Goal: Answer question/provide support

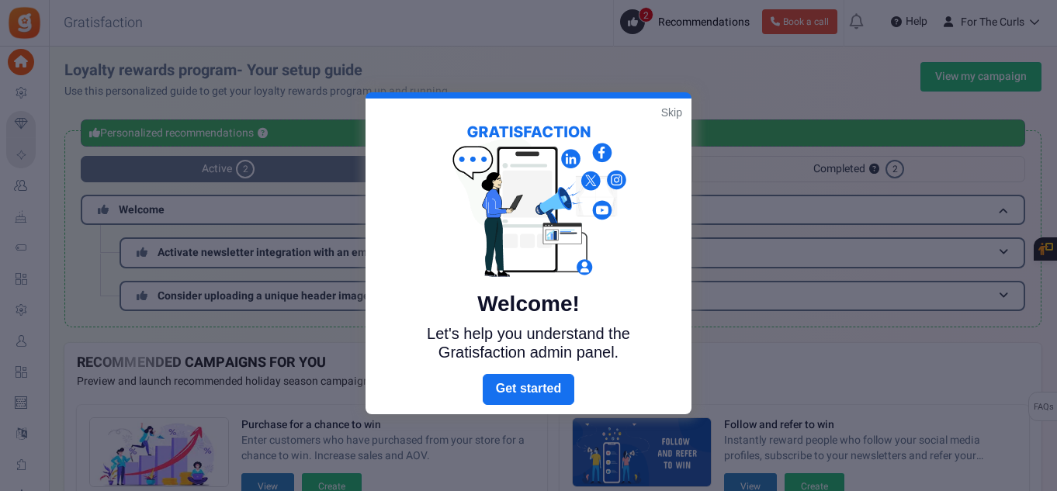
click at [668, 114] on link "Skip" at bounding box center [671, 113] width 21 height 16
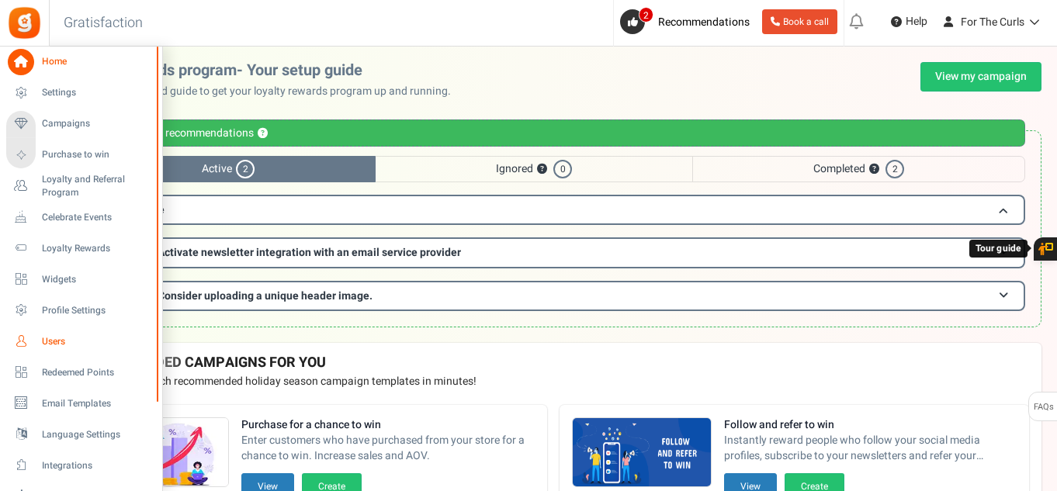
click at [77, 339] on span "Users" at bounding box center [96, 341] width 109 height 13
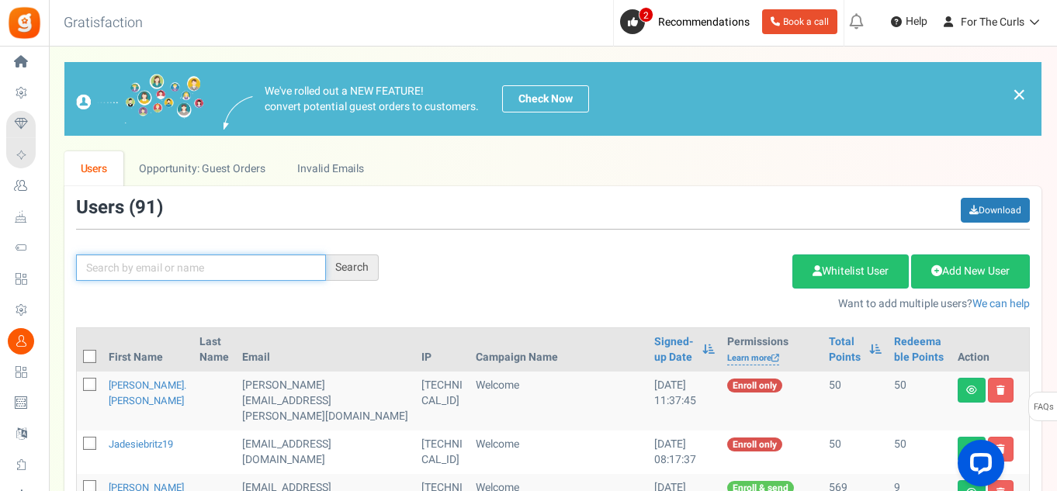
click at [149, 273] on input "text" at bounding box center [201, 267] width 250 height 26
type input "[PERSON_NAME]"
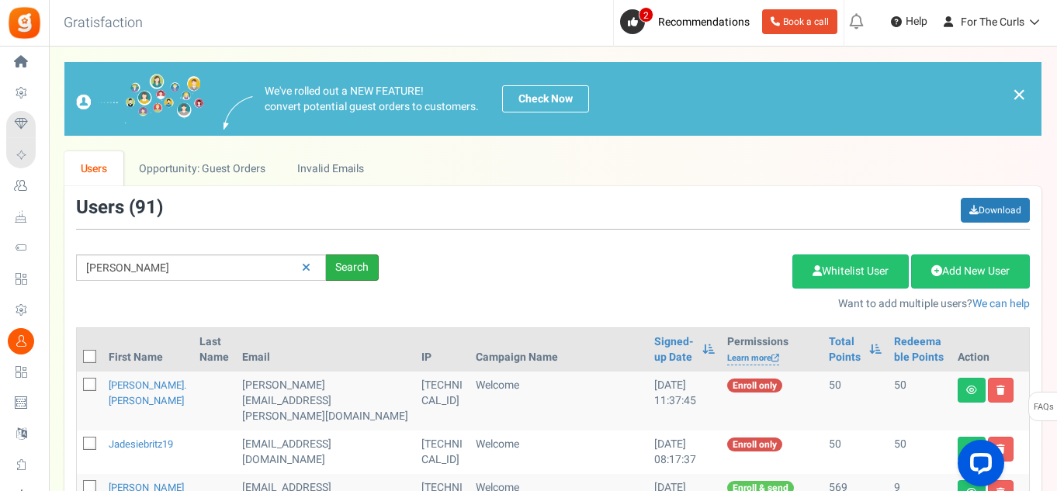
click at [336, 265] on div "Search" at bounding box center [352, 267] width 53 height 26
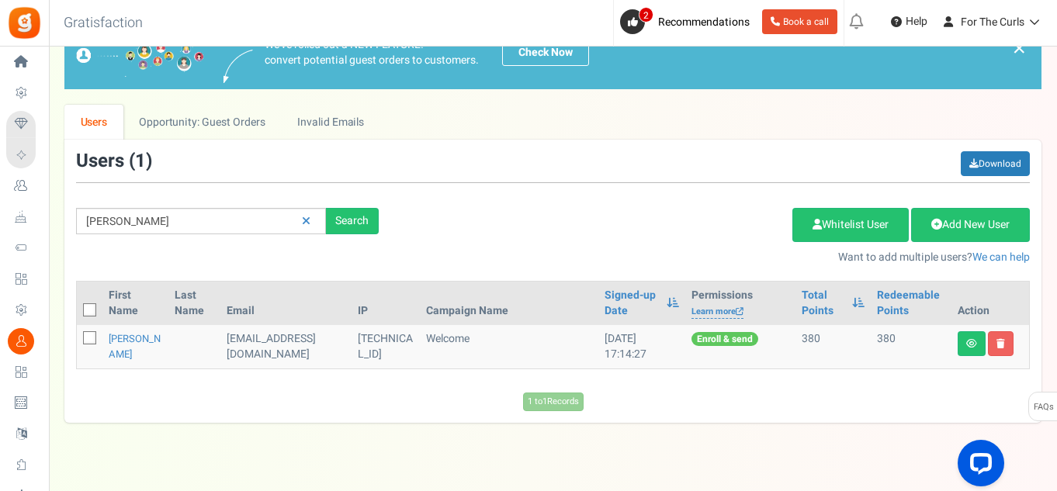
scroll to position [71, 0]
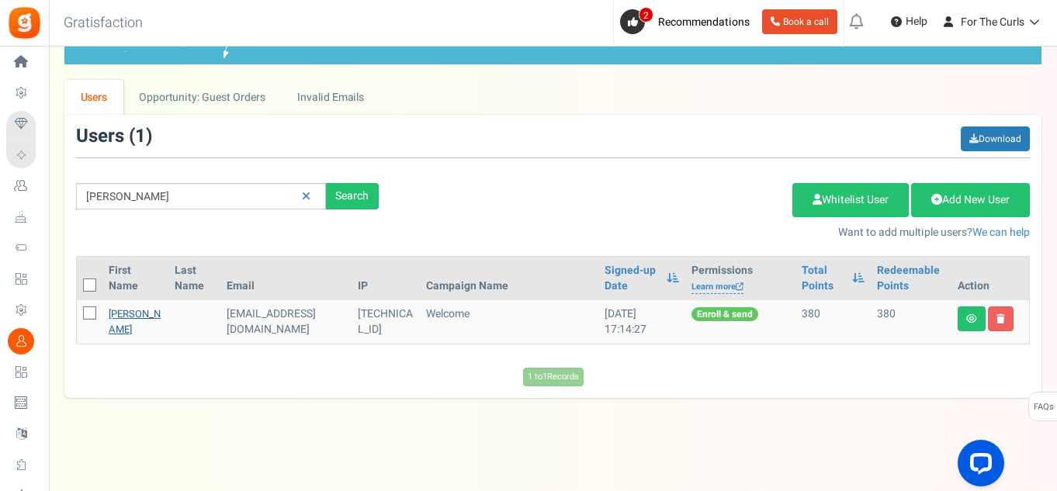
click at [119, 316] on link "[PERSON_NAME]" at bounding box center [135, 321] width 52 height 30
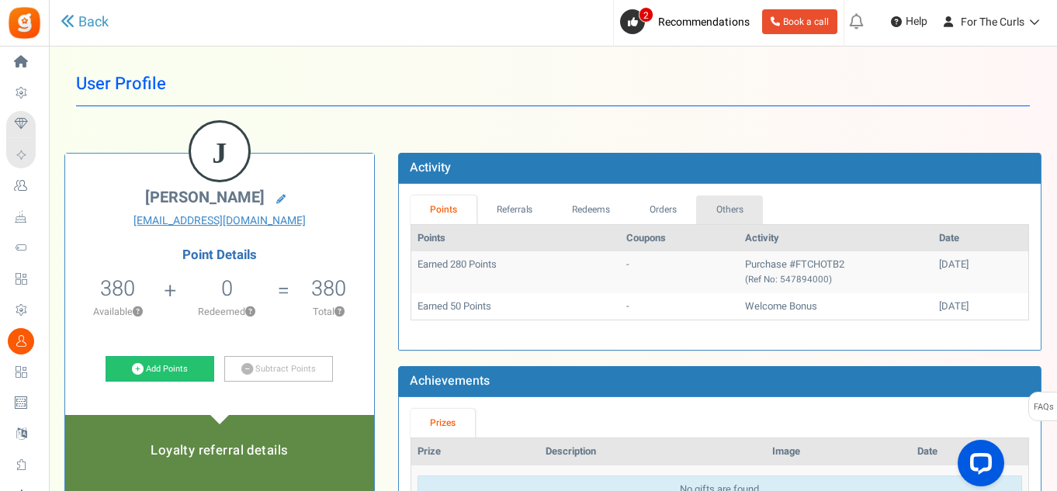
click at [742, 218] on link "Others" at bounding box center [729, 209] width 67 height 29
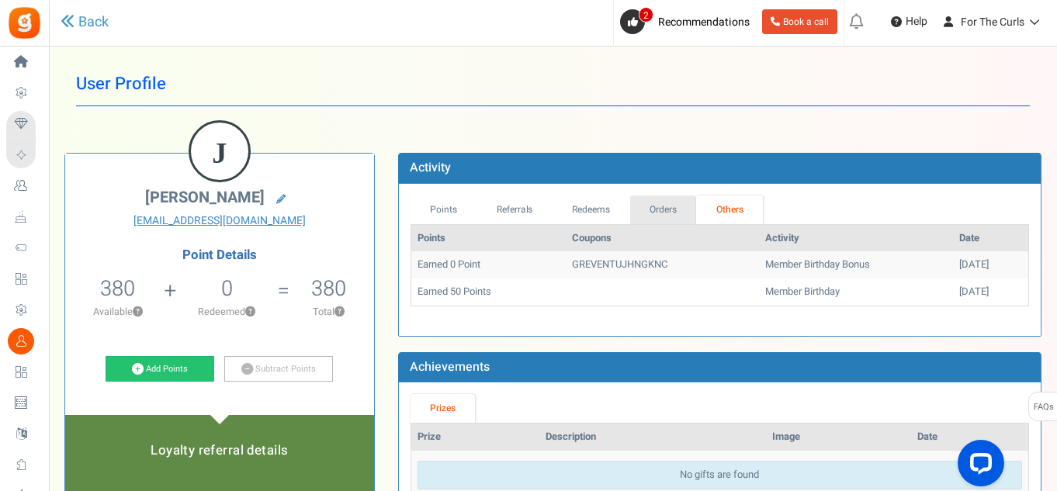
click at [673, 214] on link "Orders" at bounding box center [663, 209] width 67 height 29
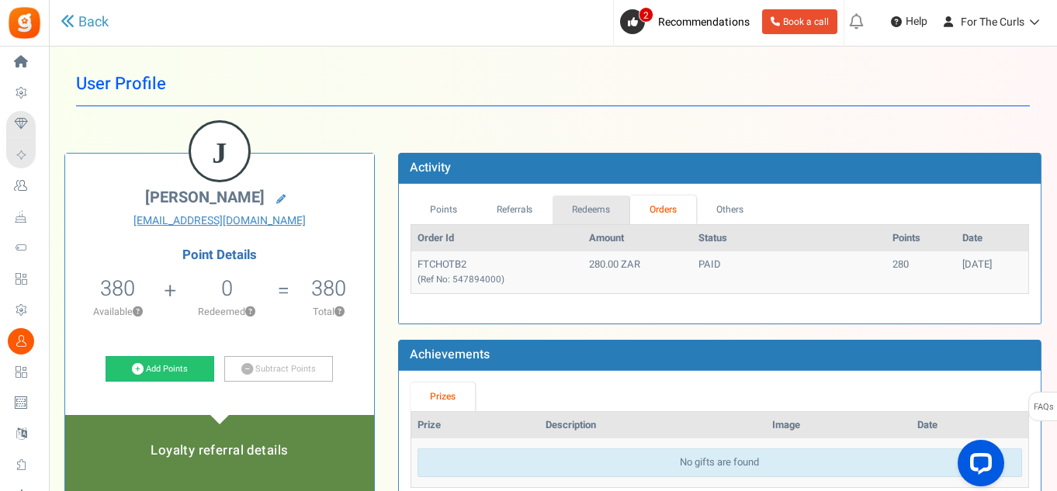
click at [597, 213] on link "Redeems" at bounding box center [591, 209] width 78 height 29
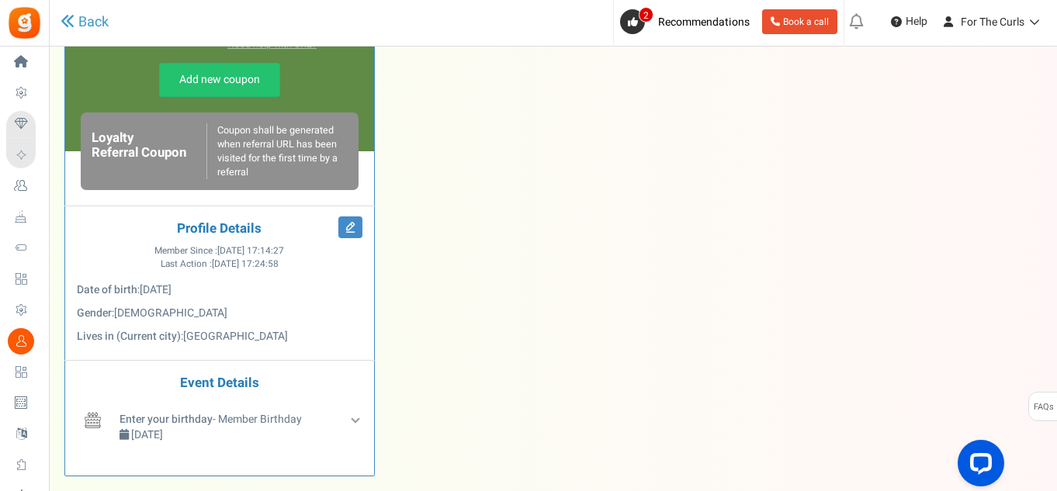
scroll to position [543, 0]
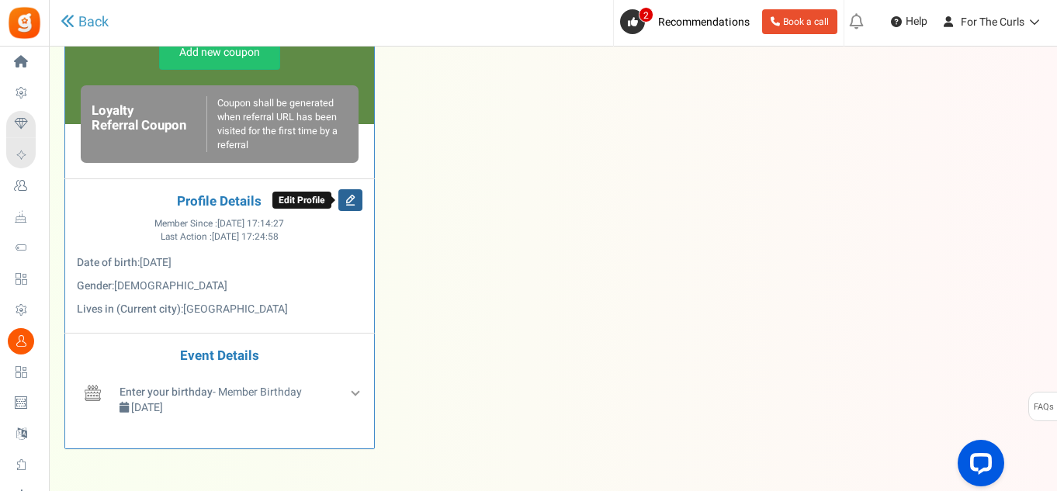
click at [355, 201] on icon at bounding box center [350, 200] width 24 height 22
select select "[DEMOGRAPHIC_DATA]"
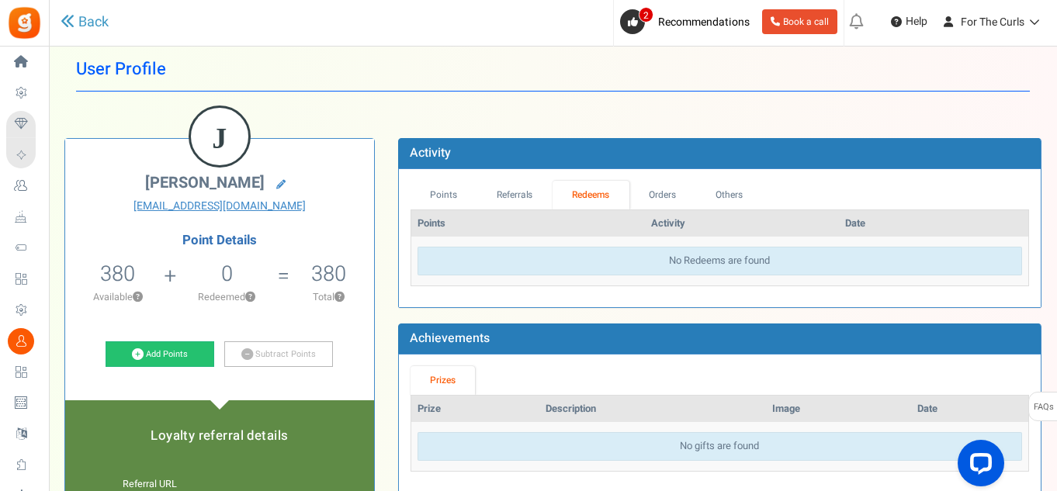
scroll to position [0, 0]
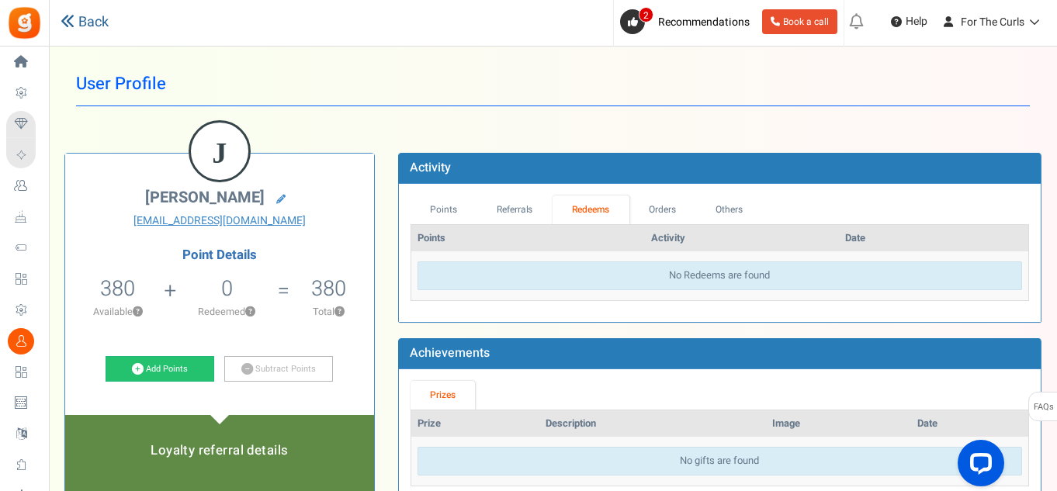
click at [103, 24] on link "Back" at bounding box center [85, 22] width 48 height 20
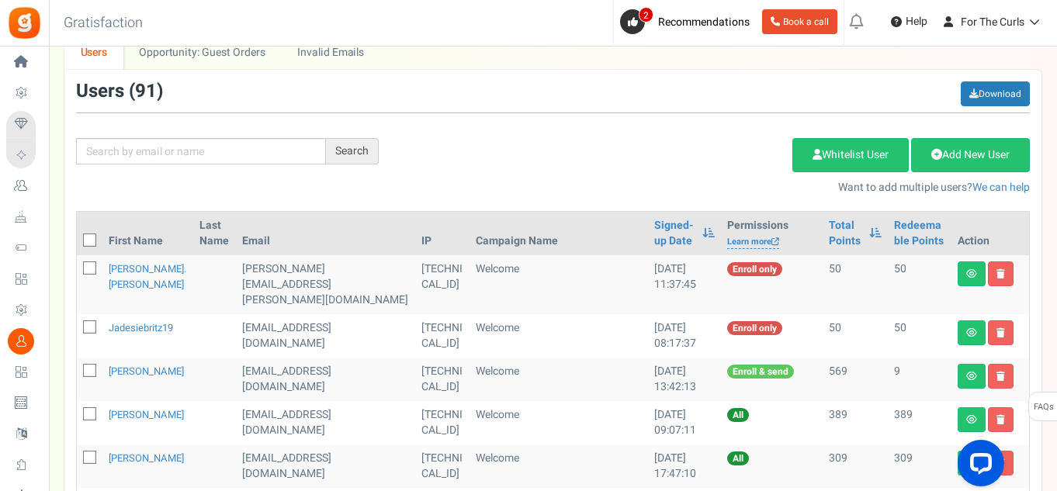
scroll to position [78, 0]
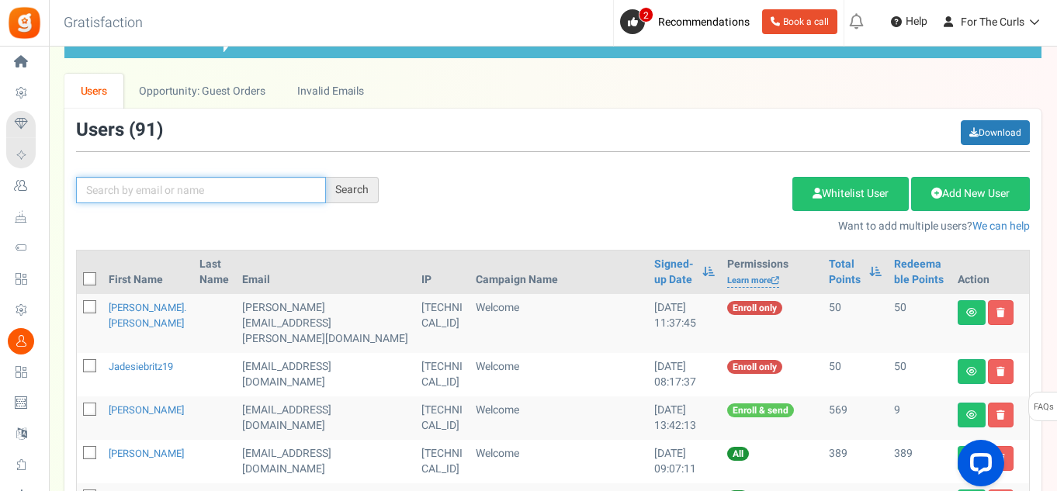
click at [194, 197] on input "text" at bounding box center [201, 190] width 250 height 26
type input "[PERSON_NAME]"
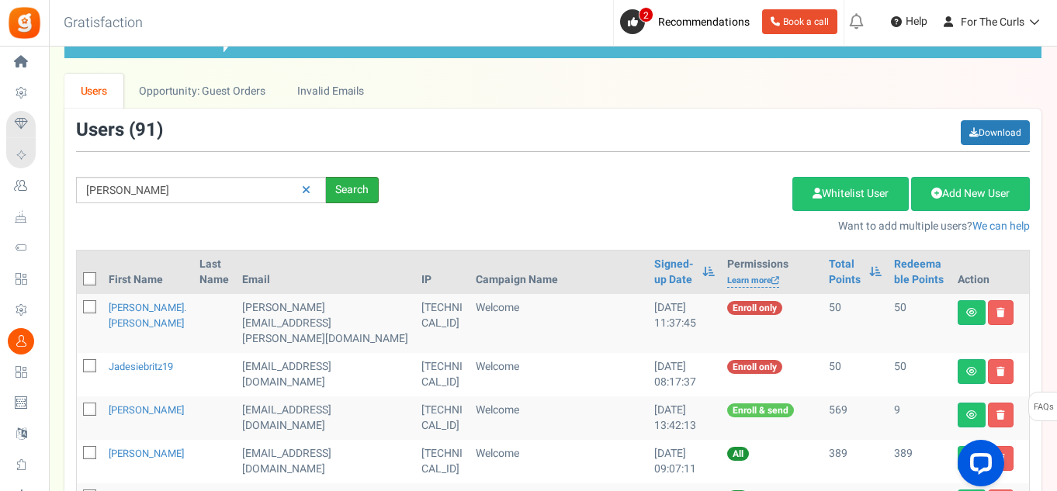
click at [342, 196] on div "Search" at bounding box center [352, 190] width 53 height 26
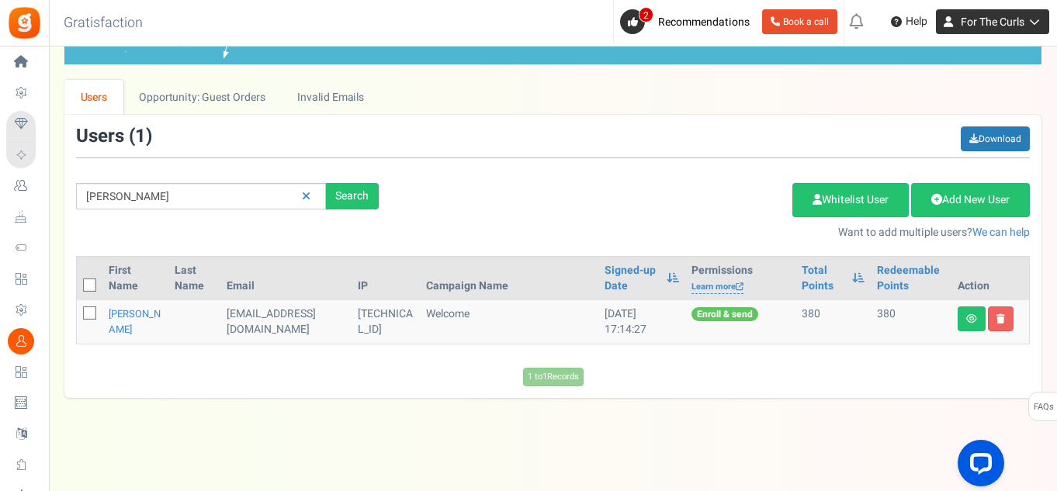
click at [991, 21] on span "For The Curls" at bounding box center [992, 22] width 64 height 16
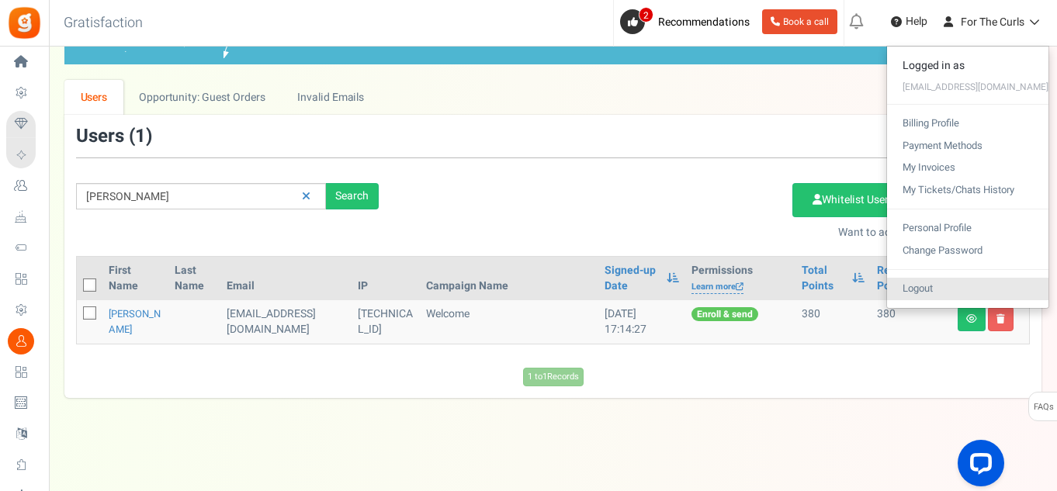
click at [932, 290] on link "Logout" at bounding box center [967, 289] width 161 height 22
